Goal: Task Accomplishment & Management: Use online tool/utility

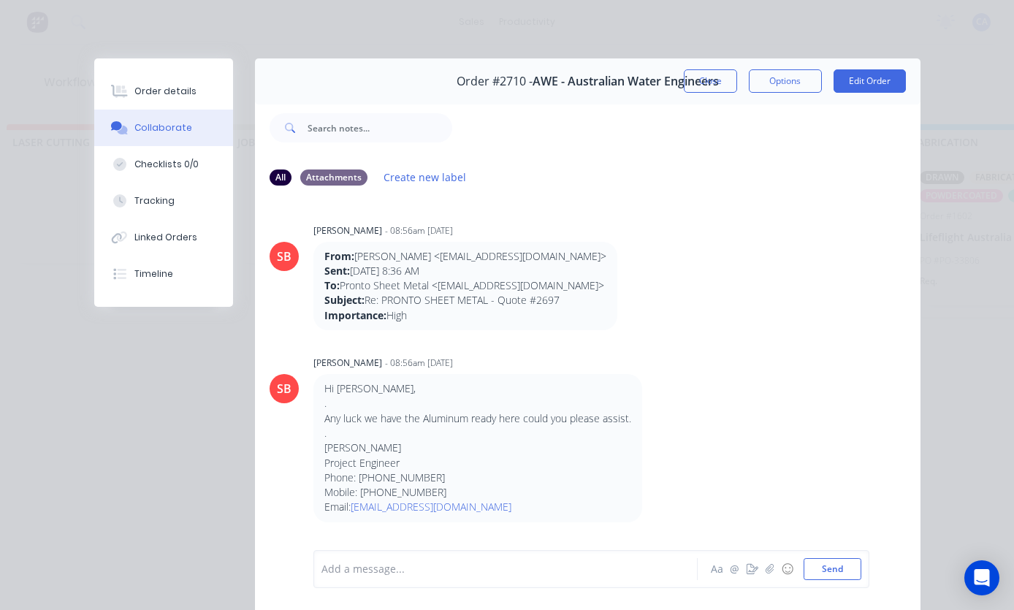
scroll to position [1229, 0]
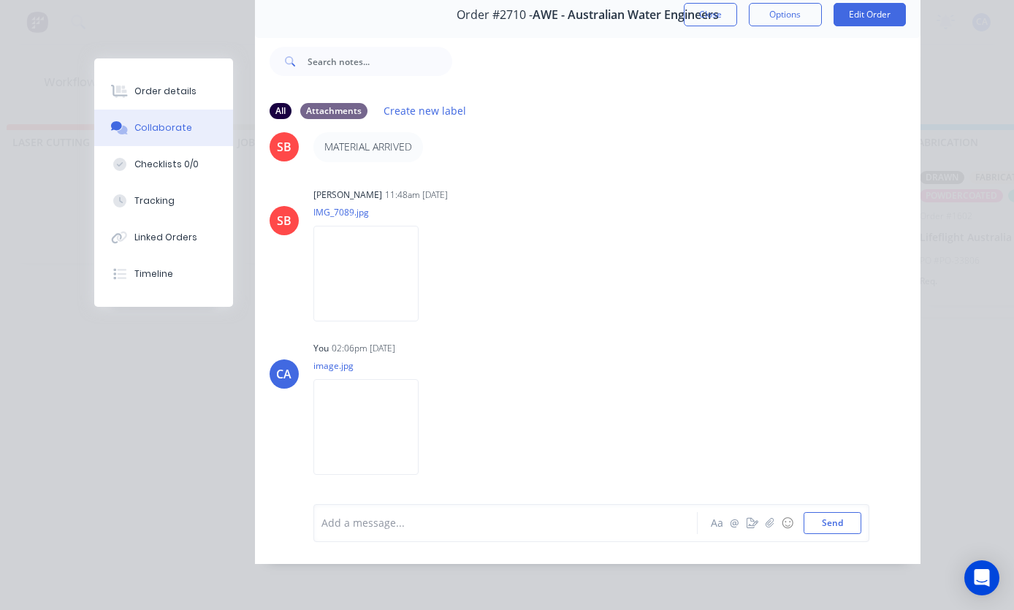
click at [765, 516] on button "button" at bounding box center [770, 523] width 18 height 18
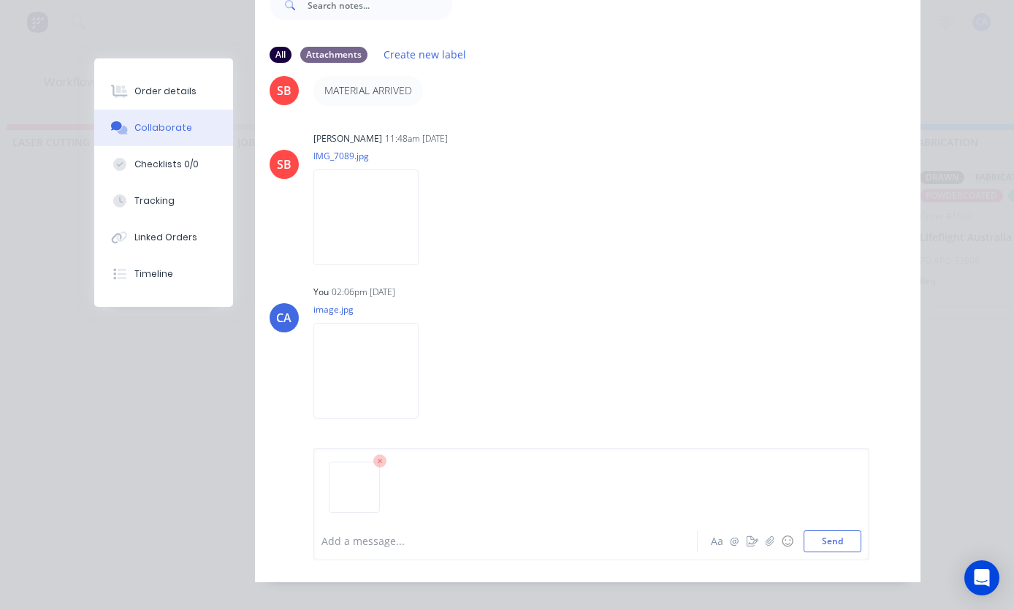
click at [837, 552] on button "Send" at bounding box center [832, 541] width 58 height 22
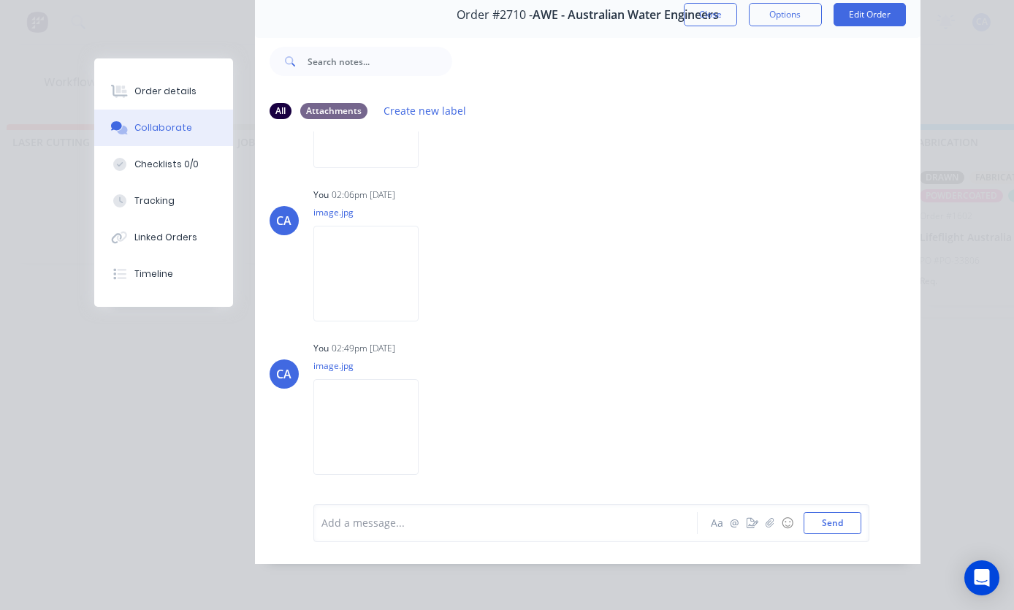
scroll to position [1389, 0]
click at [0, 0] on icon "button" at bounding box center [0, 0] width 0 height 0
click at [0, 0] on button "Delete" at bounding box center [0, 0] width 0 height 0
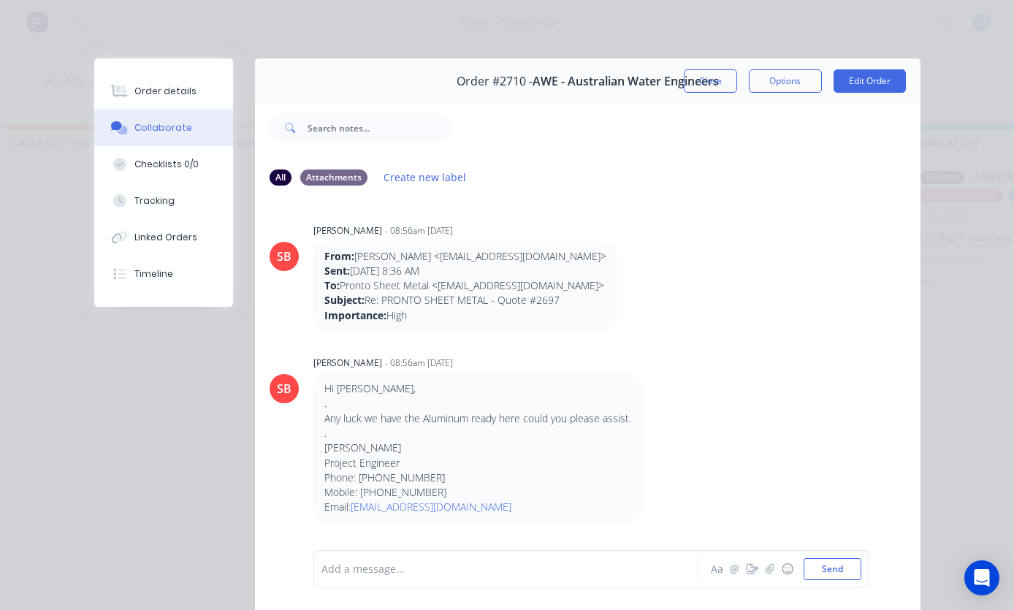
scroll to position [0, 0]
click at [705, 80] on button "Close" at bounding box center [710, 80] width 53 height 23
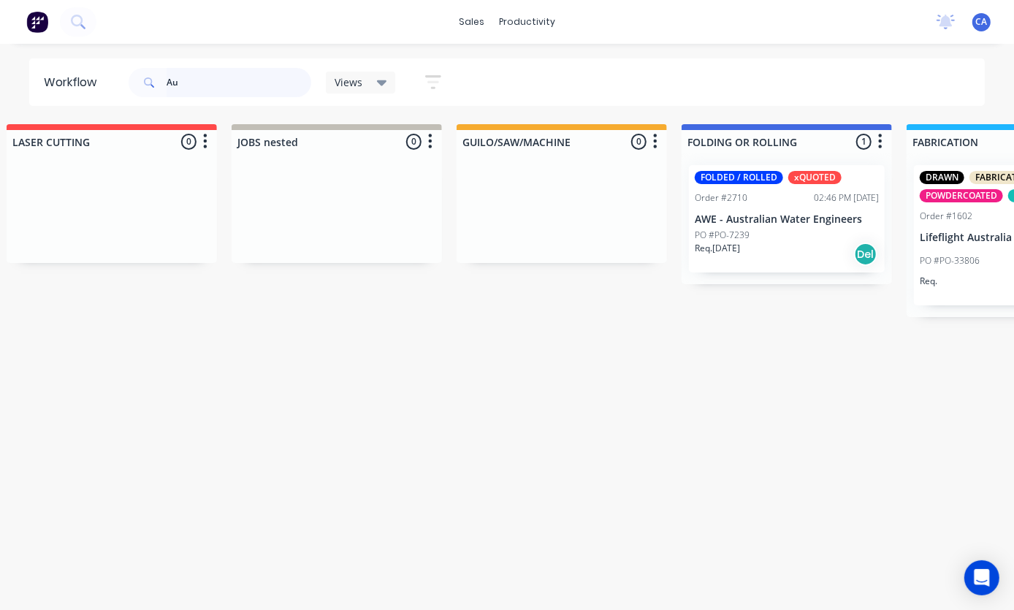
type input "A"
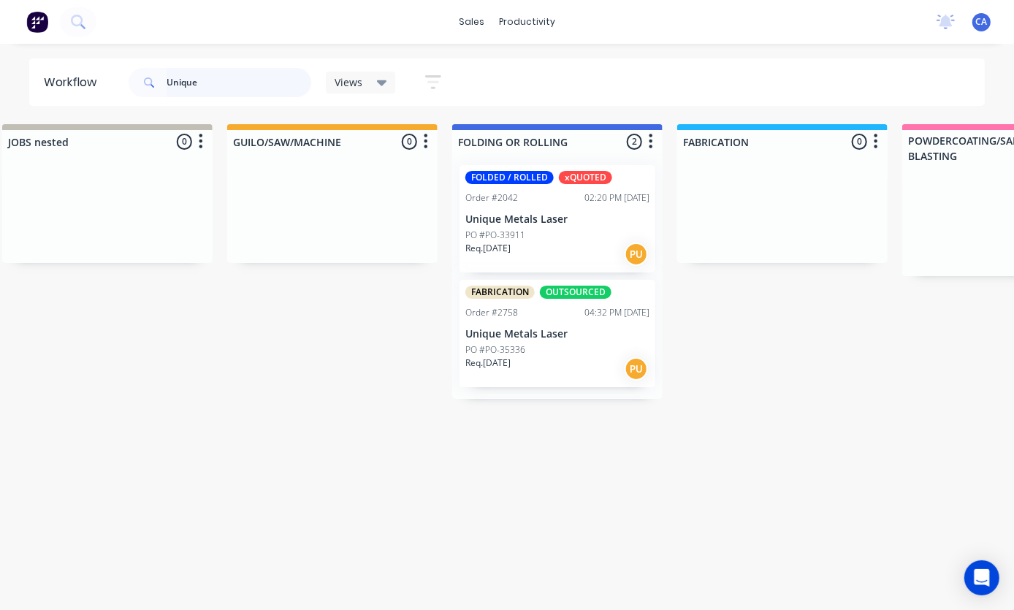
scroll to position [27, 706]
type input "Unique"
click at [547, 191] on div "Order #2042 02:20 PM [DATE]" at bounding box center [555, 197] width 184 height 13
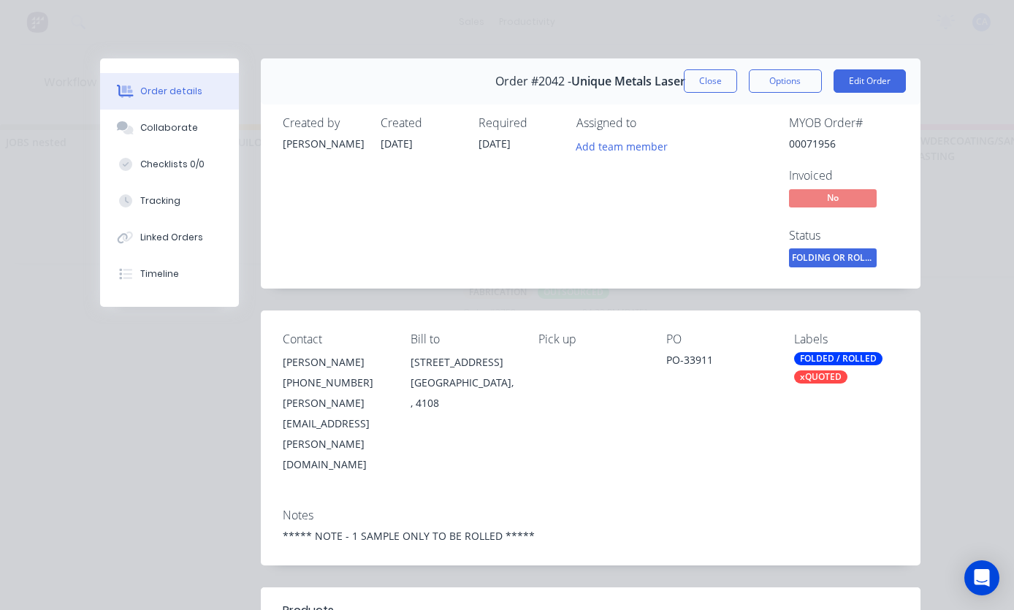
click at [719, 72] on button "Close" at bounding box center [710, 80] width 53 height 23
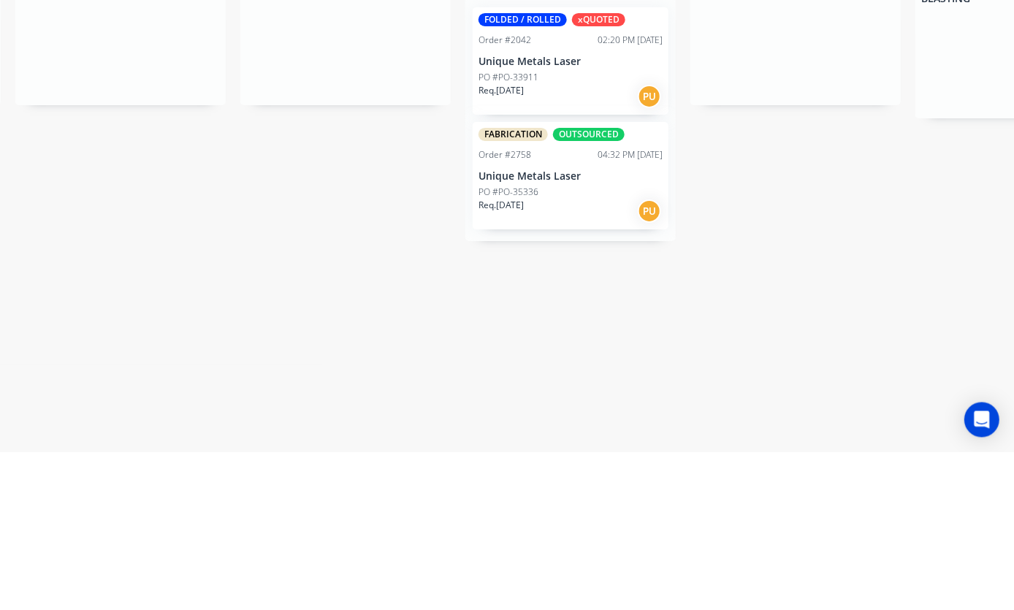
scroll to position [27, 690]
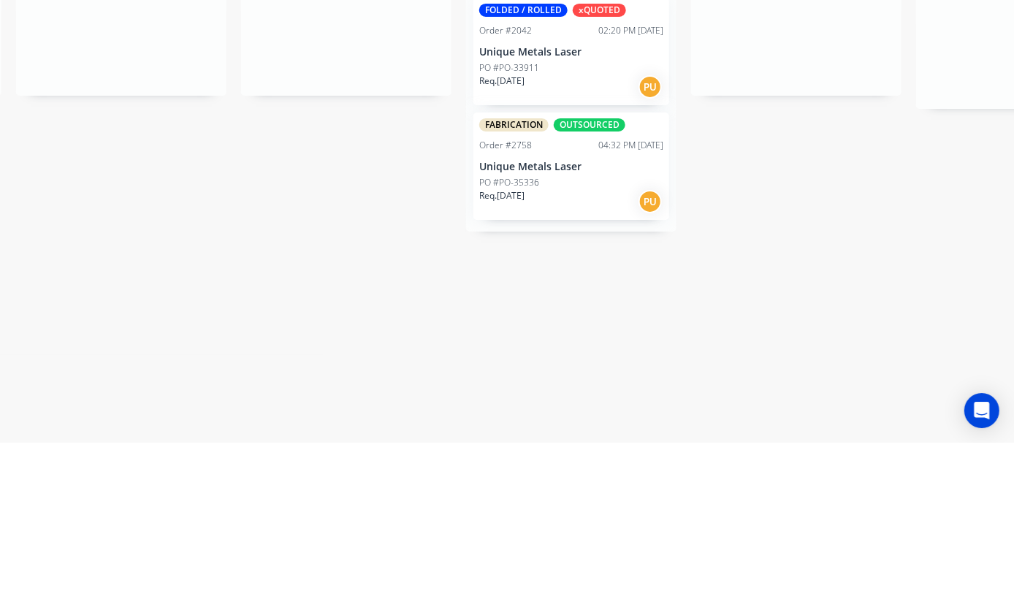
click at [587, 280] on div "FABRICATION OUTSOURCED Order #2758 04:32 PM [DATE] Unique Metals Laser PO #PO-3…" at bounding box center [571, 333] width 196 height 107
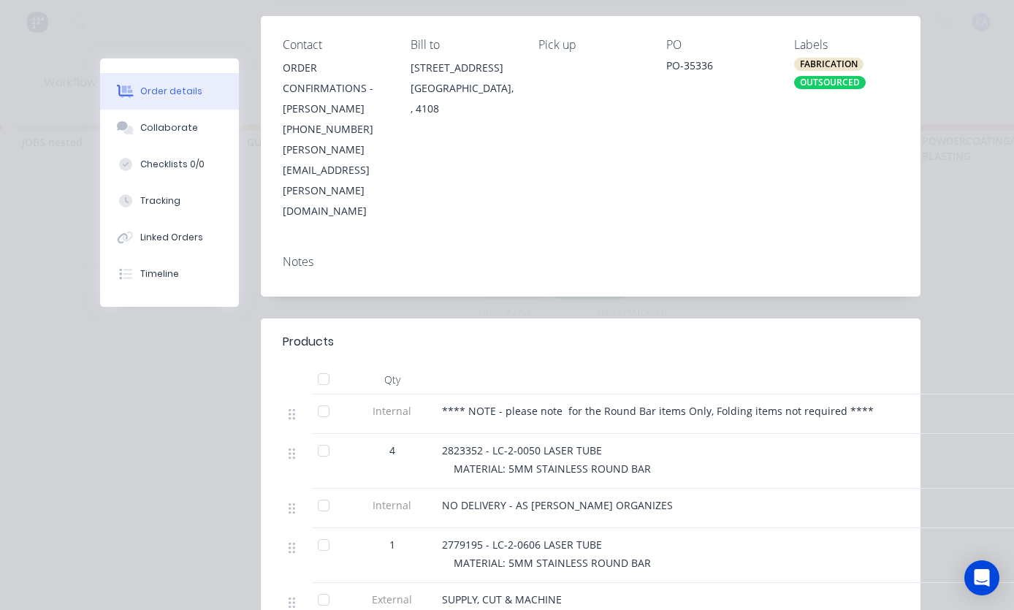
scroll to position [295, 0]
click at [213, 127] on button "Collaborate" at bounding box center [169, 128] width 139 height 37
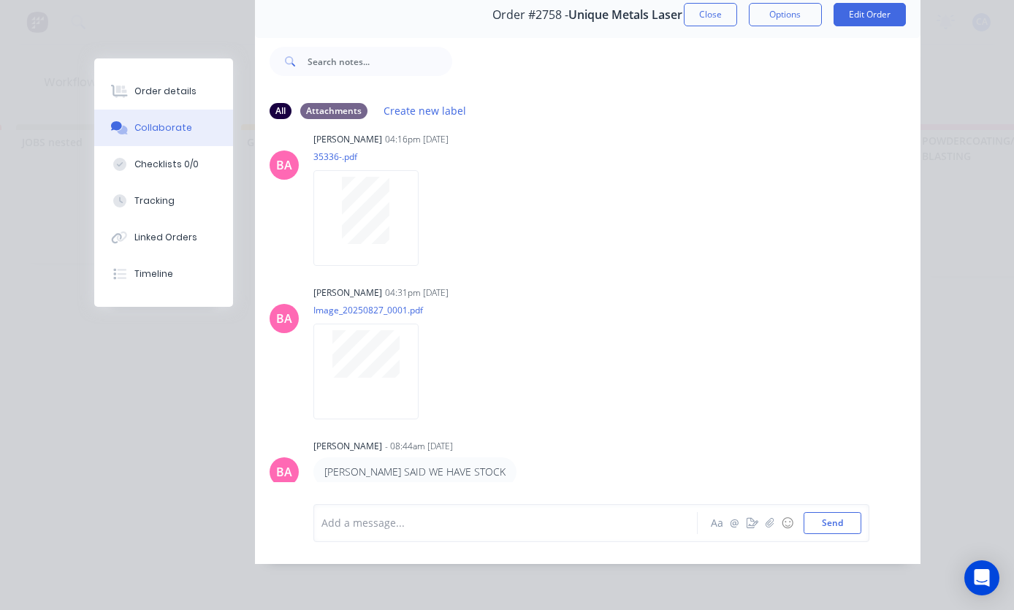
scroll to position [123, 0]
click at [773, 521] on icon "button" at bounding box center [769, 523] width 9 height 10
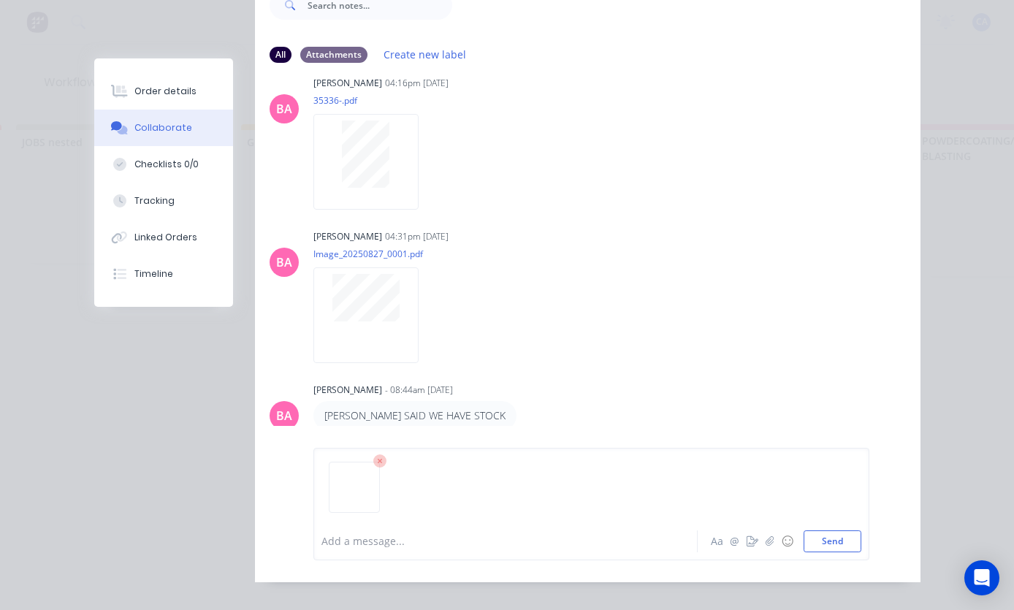
click at [837, 552] on button "Send" at bounding box center [832, 541] width 58 height 22
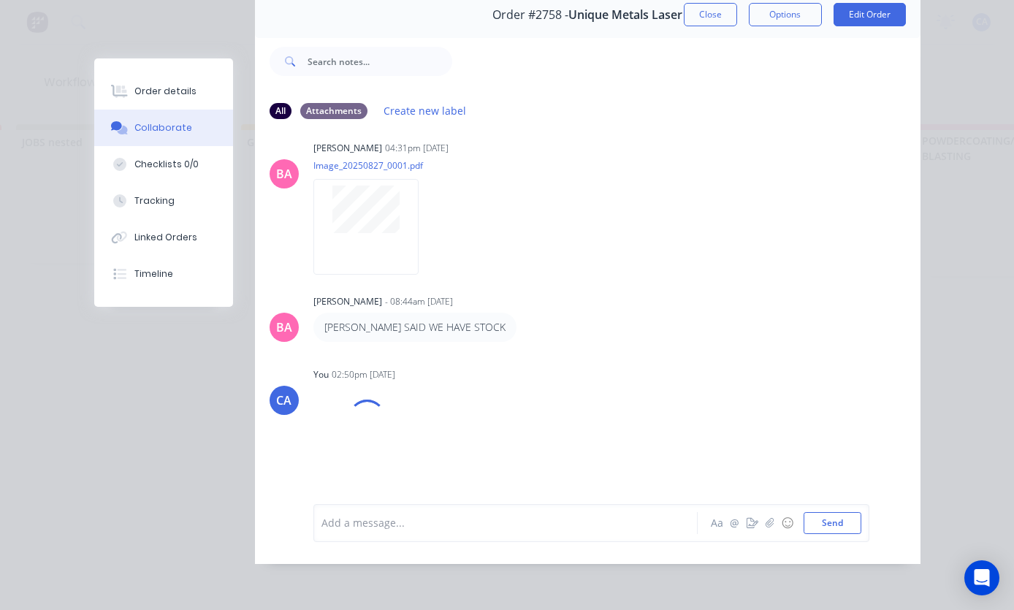
scroll to position [810, 0]
click at [202, 201] on button "Tracking" at bounding box center [163, 201] width 139 height 37
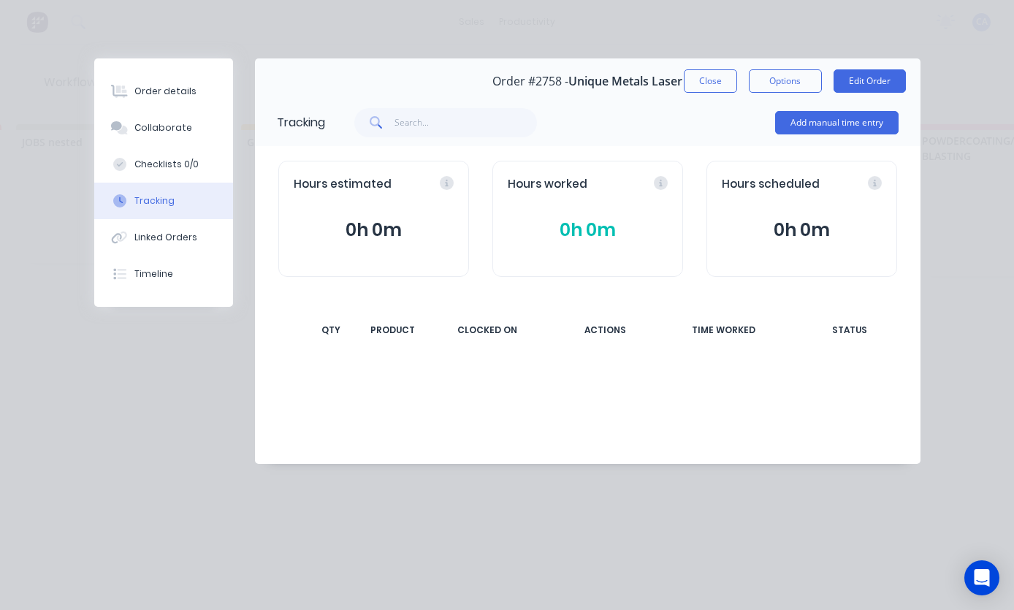
scroll to position [0, 0]
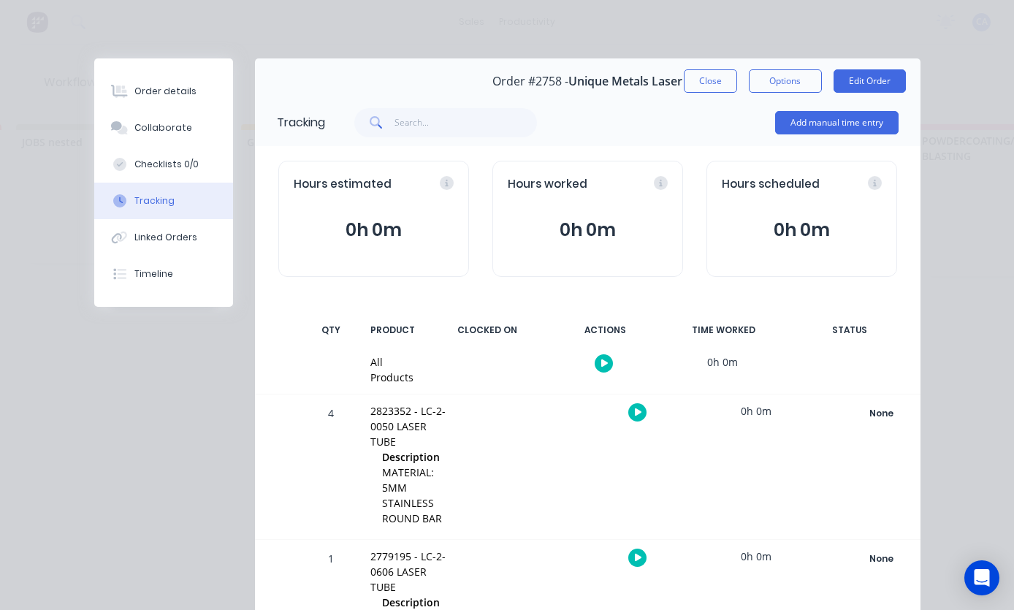
click at [719, 85] on button "Close" at bounding box center [710, 80] width 53 height 23
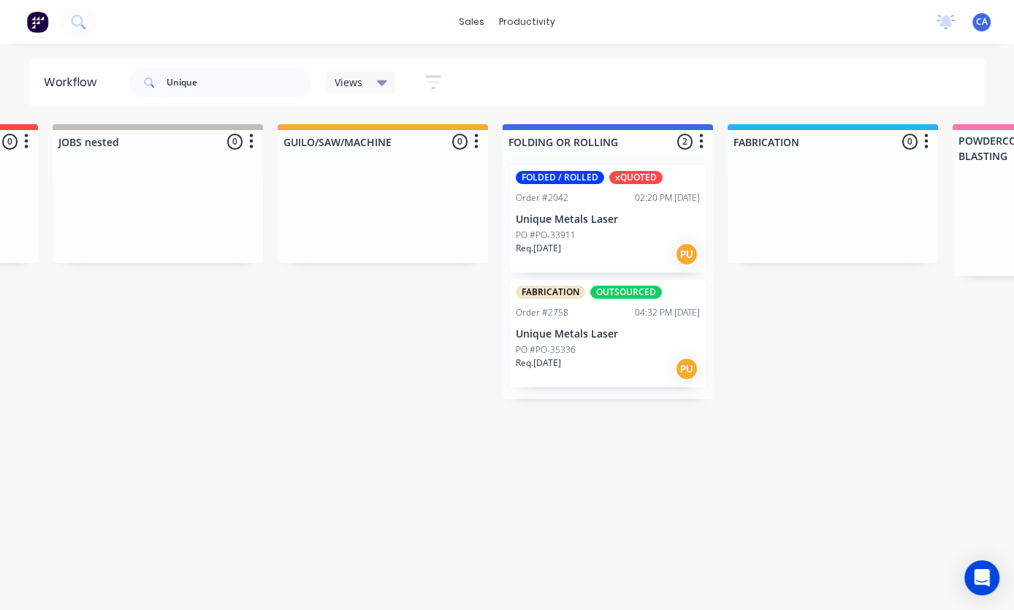
scroll to position [0, 613]
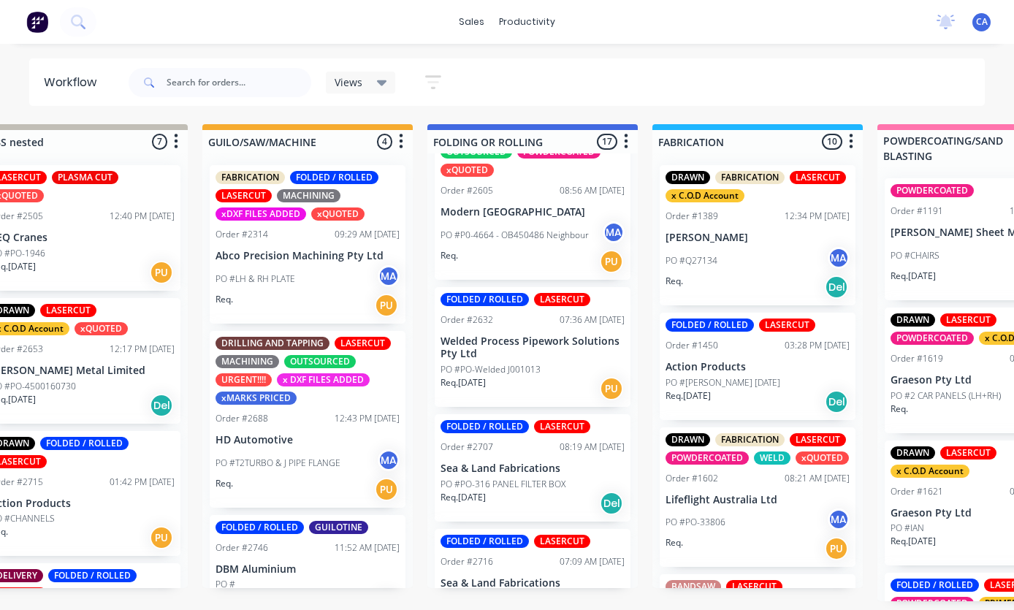
scroll to position [979, 0]
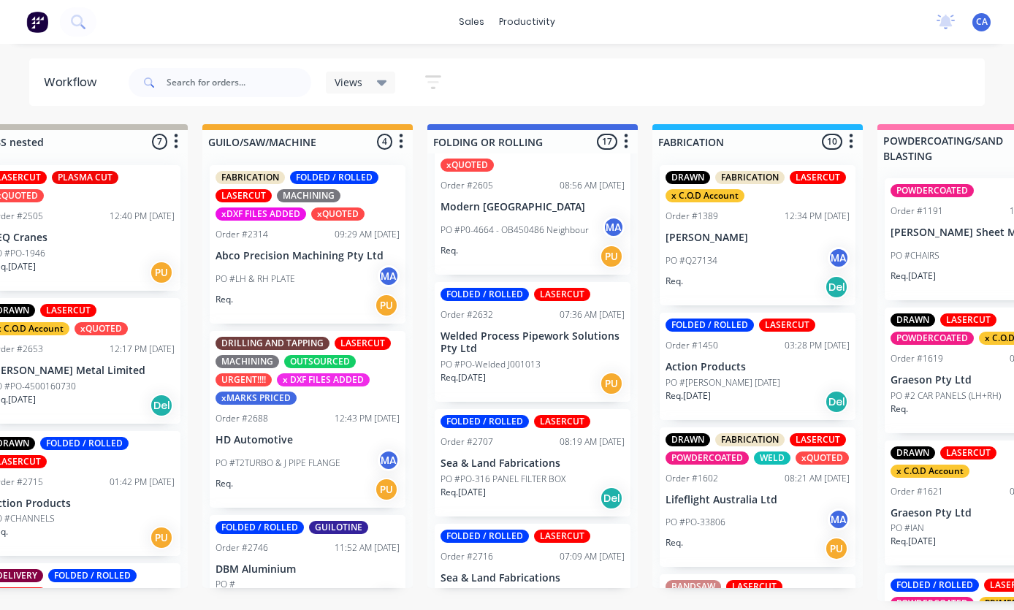
click at [534, 359] on p "PO #PO-Welded J001013" at bounding box center [490, 364] width 100 height 13
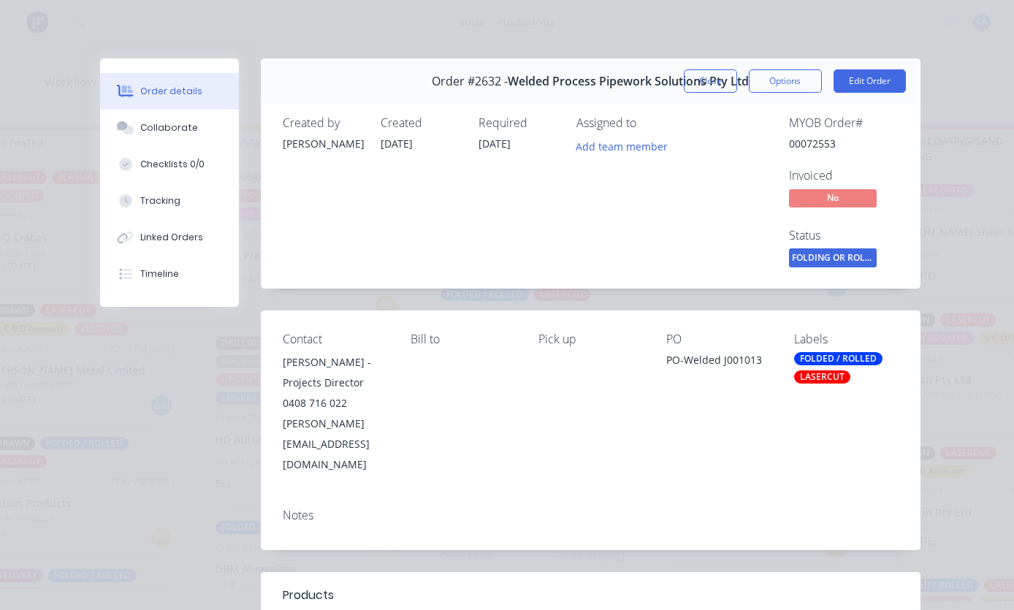
click at [145, 123] on div "Collaborate" at bounding box center [169, 127] width 58 height 13
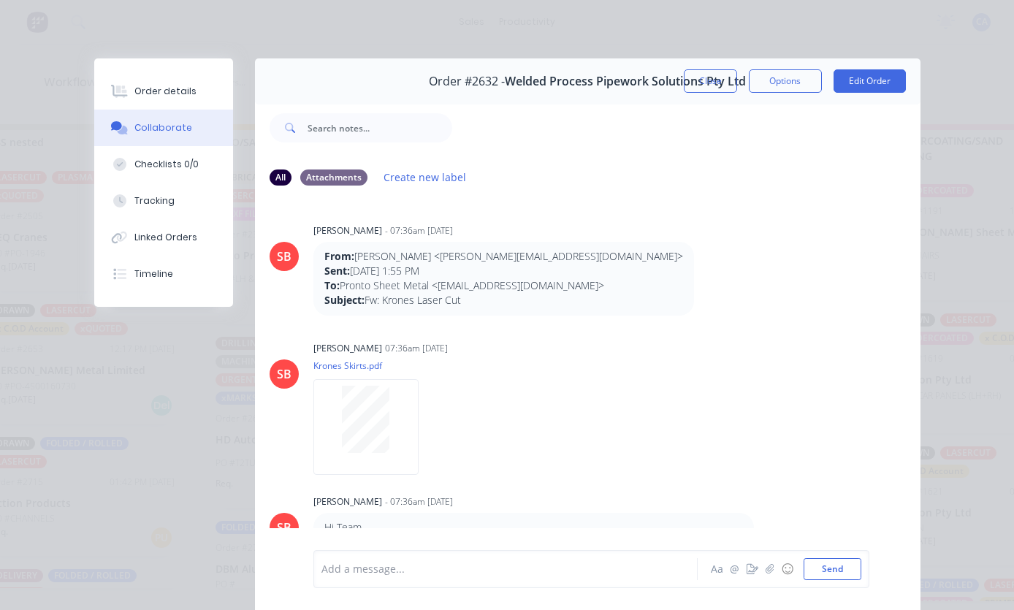
scroll to position [0, 0]
click at [187, 92] on div "Order details" at bounding box center [165, 91] width 62 height 13
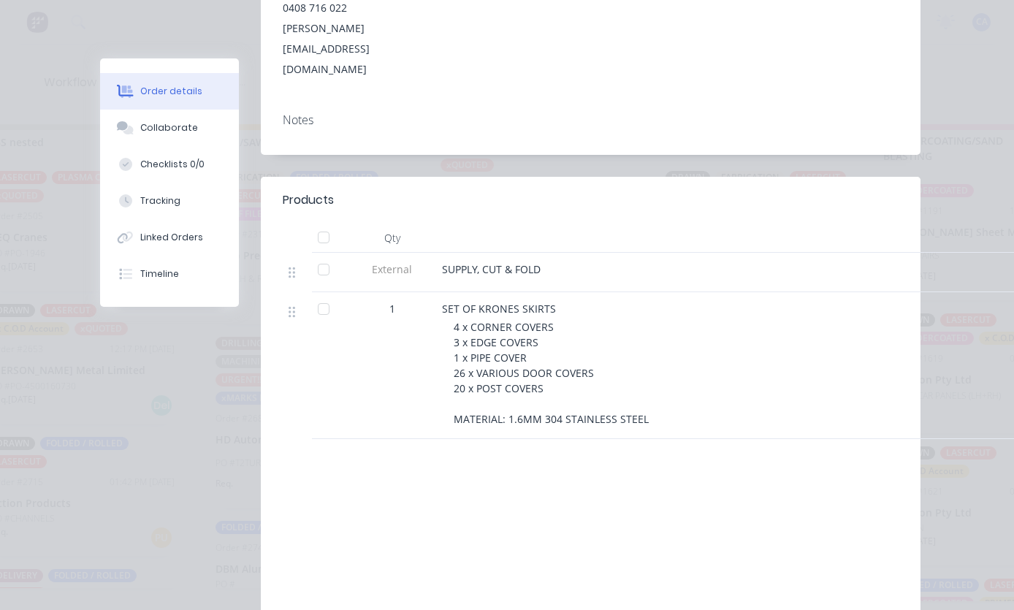
scroll to position [407, 0]
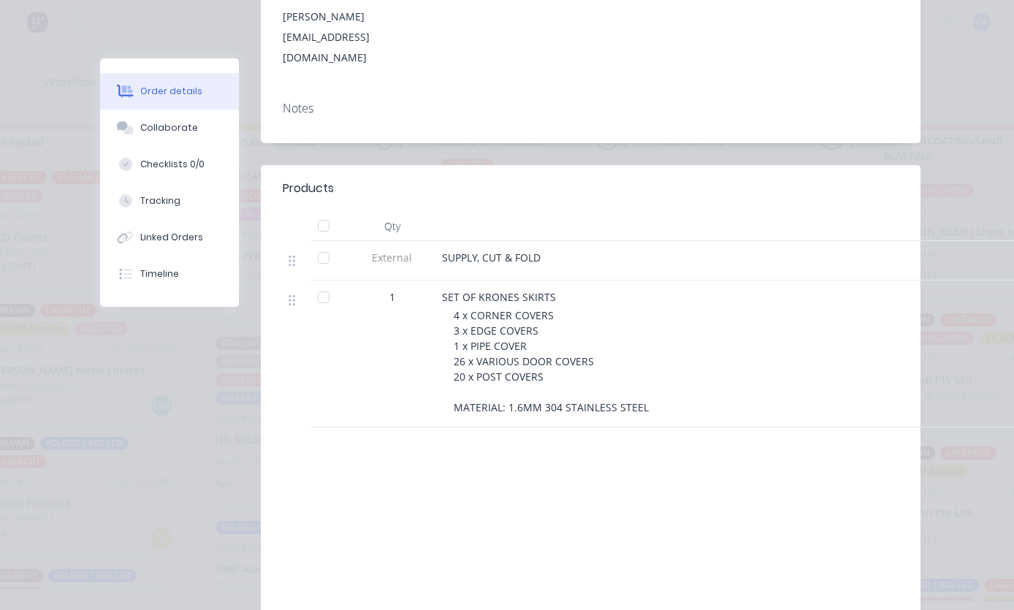
click at [161, 134] on div "Collaborate" at bounding box center [169, 127] width 58 height 13
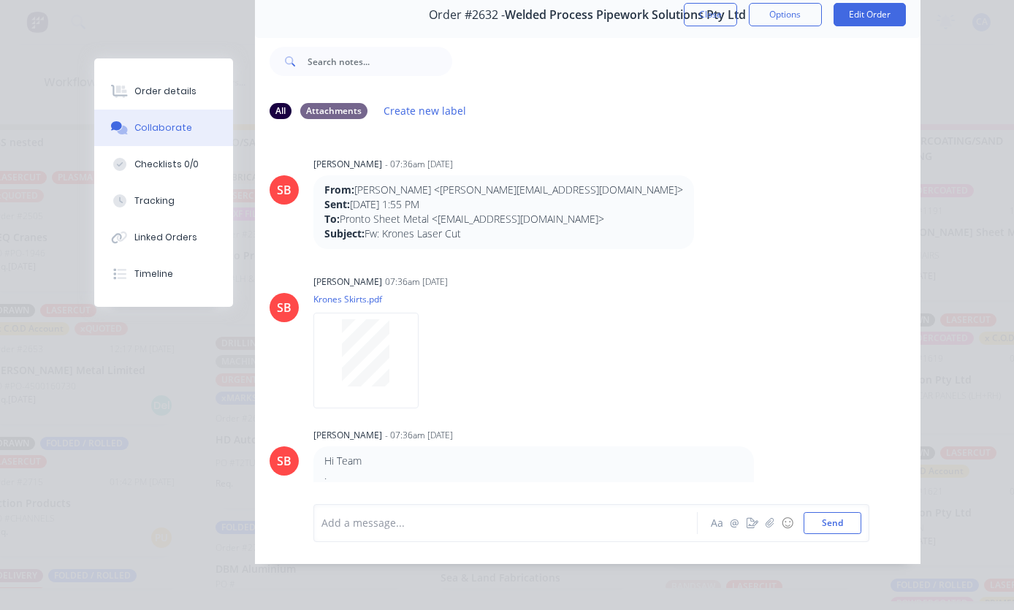
scroll to position [0, 0]
click at [148, 164] on div "Checklists 0/0" at bounding box center [166, 164] width 64 height 13
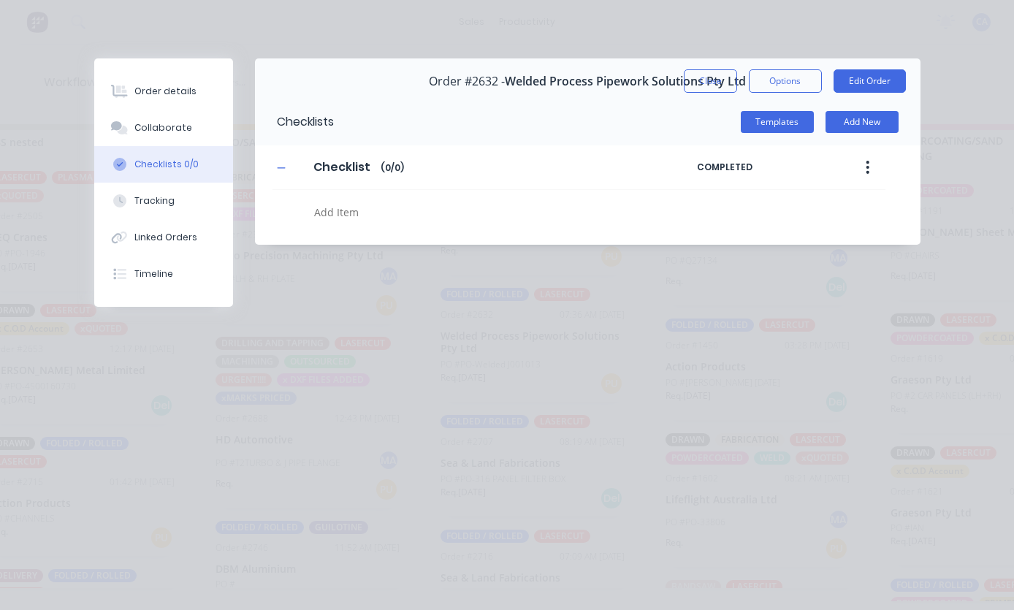
click at [137, 91] on div "Order details" at bounding box center [165, 91] width 62 height 13
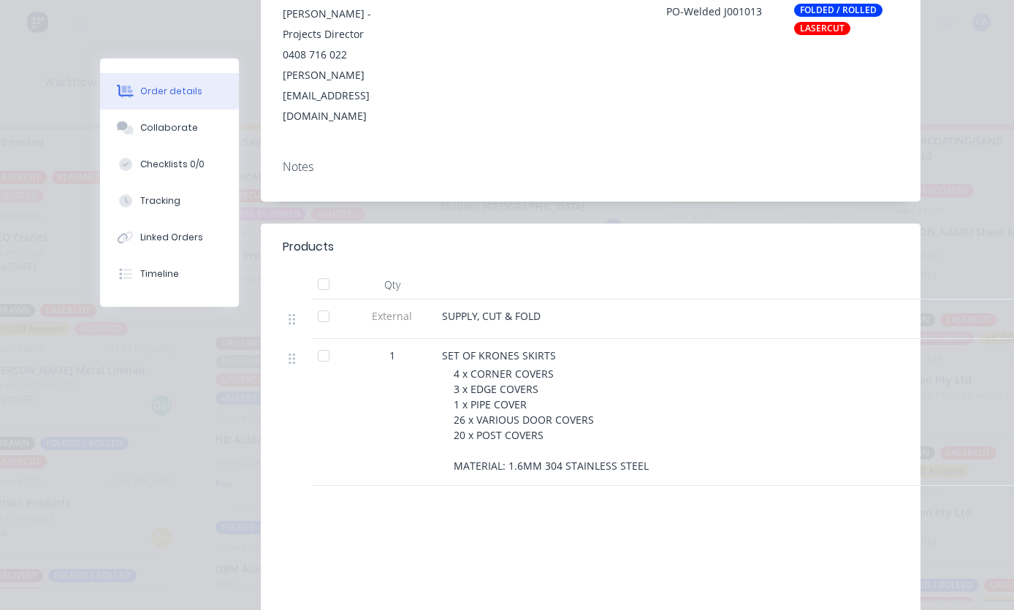
scroll to position [349, 0]
click at [145, 131] on div "Collaborate" at bounding box center [169, 127] width 58 height 13
